Goal: Task Accomplishment & Management: Use online tool/utility

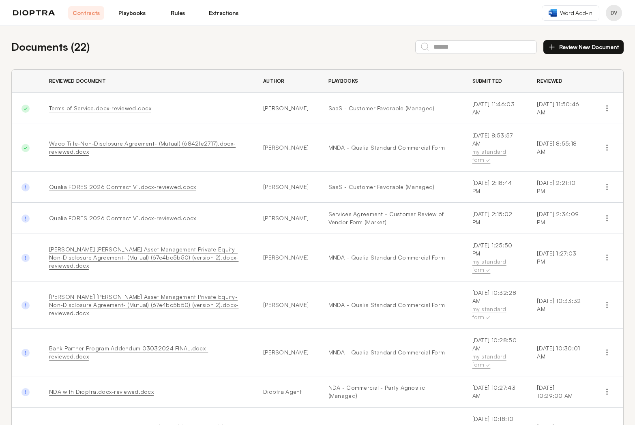
click at [563, 48] on button "Review New Document" at bounding box center [584, 47] width 80 height 14
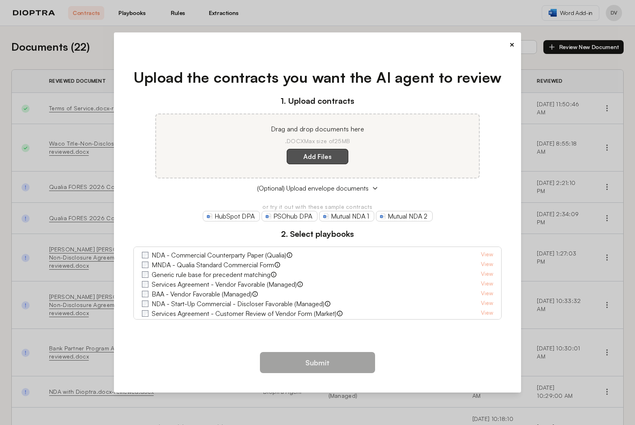
click at [321, 157] on label "Add Files" at bounding box center [318, 156] width 62 height 15
click at [0, 0] on here "Add Files" at bounding box center [0, 0] width 0 height 0
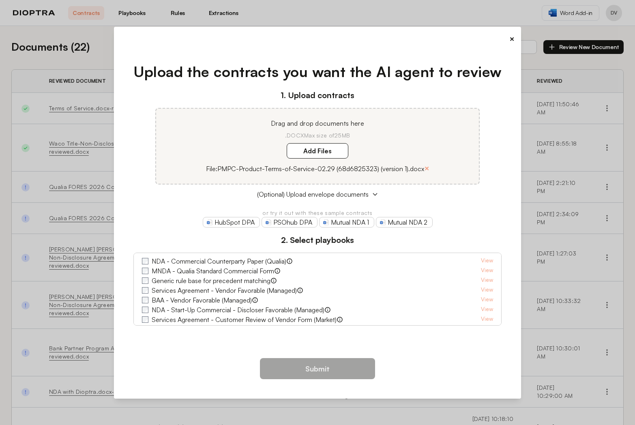
click at [513, 40] on button "×" at bounding box center [512, 38] width 5 height 11
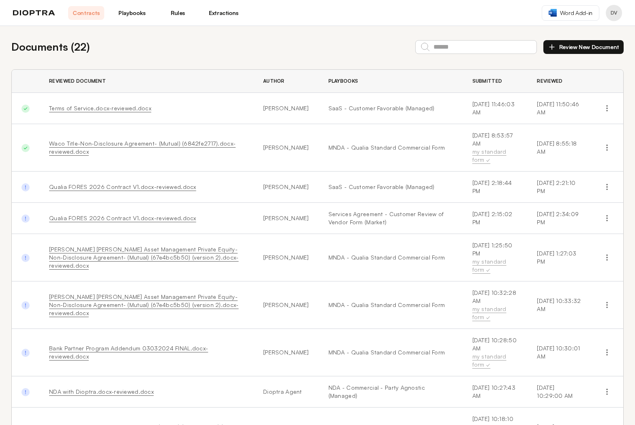
click at [552, 48] on icon "button" at bounding box center [552, 47] width 0 height 5
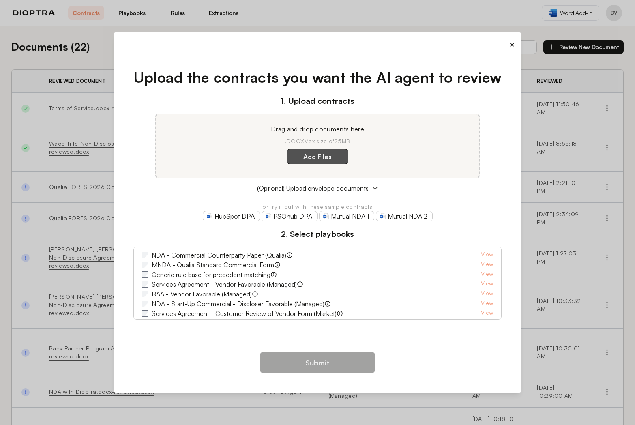
click at [329, 151] on label "Add Files" at bounding box center [318, 156] width 62 height 15
click at [0, 0] on here "Add Files" at bounding box center [0, 0] width 0 height 0
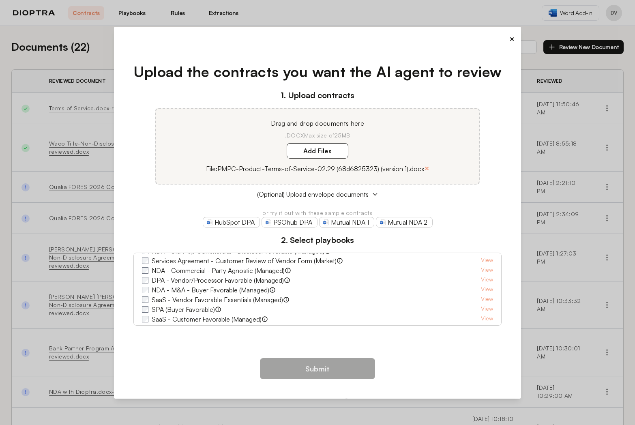
scroll to position [71, 0]
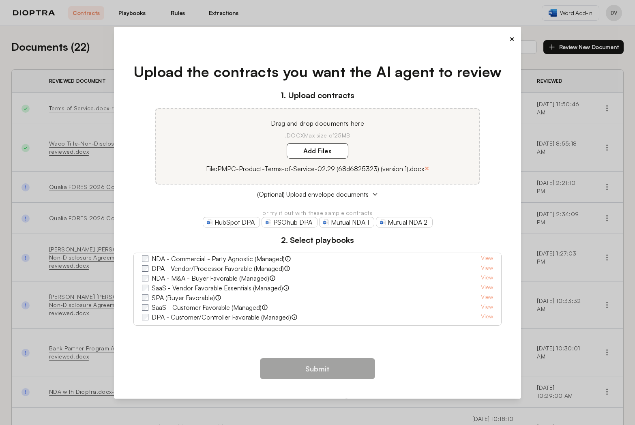
click at [237, 308] on label "SaaS - Customer Favorable (Managed)" at bounding box center [207, 308] width 110 height 10
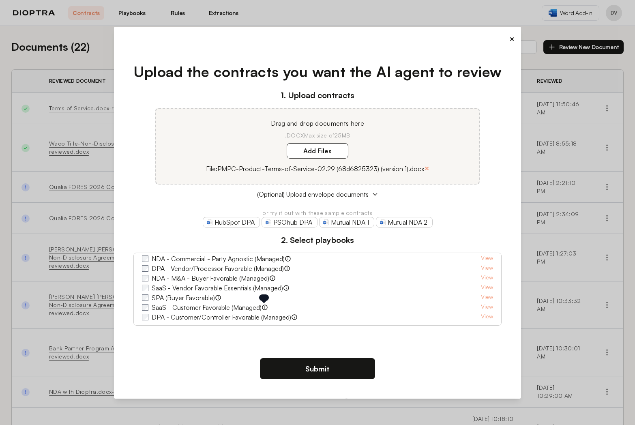
click at [264, 310] on icon at bounding box center [264, 307] width 5 height 5
click at [264, 307] on icon at bounding box center [265, 307] width 6 height 6
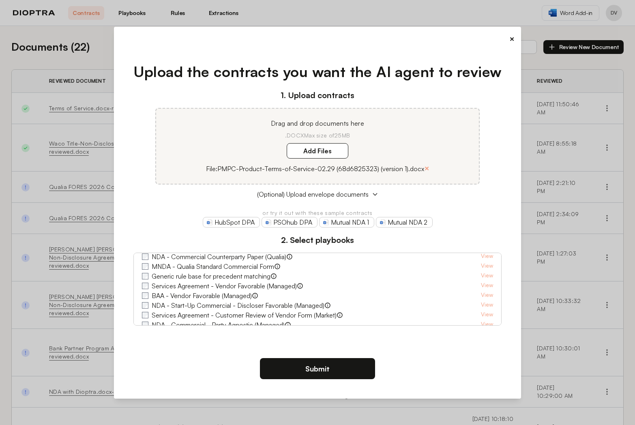
scroll to position [0, 0]
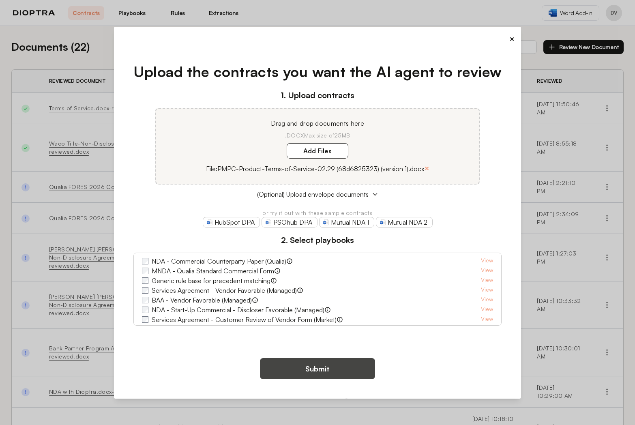
click at [316, 368] on button "Submit" at bounding box center [317, 368] width 115 height 21
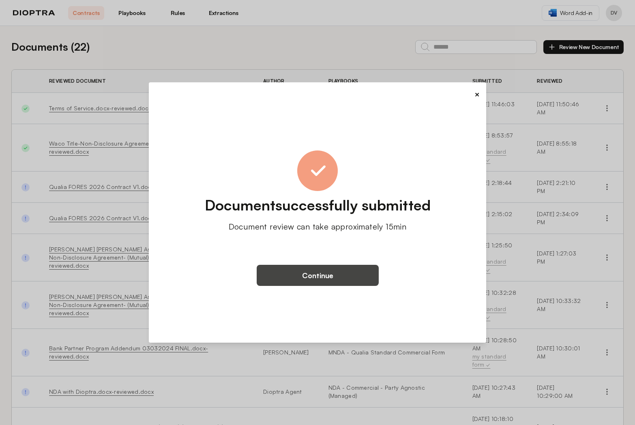
click at [304, 281] on button "Continue" at bounding box center [318, 275] width 122 height 21
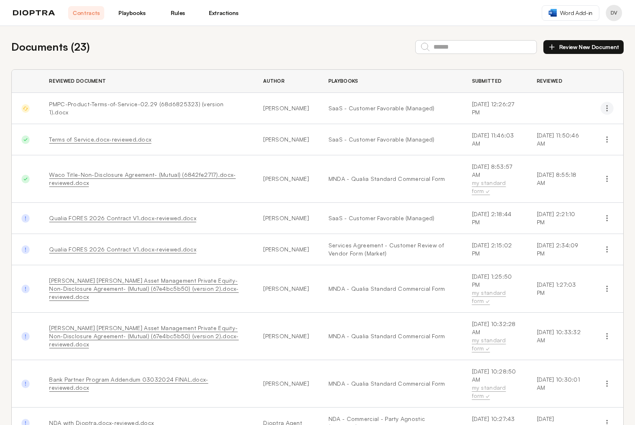
click at [605, 106] on icon "button" at bounding box center [607, 108] width 8 height 8
click at [243, 103] on td "PMPC-Product-Terms-of-Service-02.29 (68d6825323) (version 1).docx" at bounding box center [146, 108] width 214 height 31
click at [198, 110] on span "PMPC-Product-Terms-of-Service-02.29 (68d6825323) (version 1).docx" at bounding box center [136, 108] width 174 height 15
click at [235, 97] on td "PMPC-Product-Terms-of-Service-02.29 (68d6825323) (version 1).docx" at bounding box center [146, 108] width 214 height 31
